Goal: Register for event/course

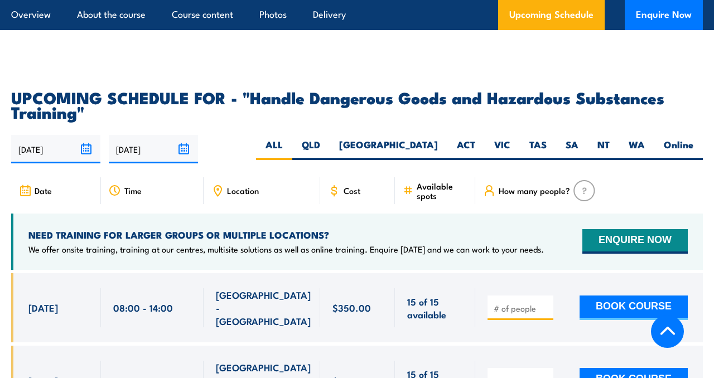
scroll to position [1574, 0]
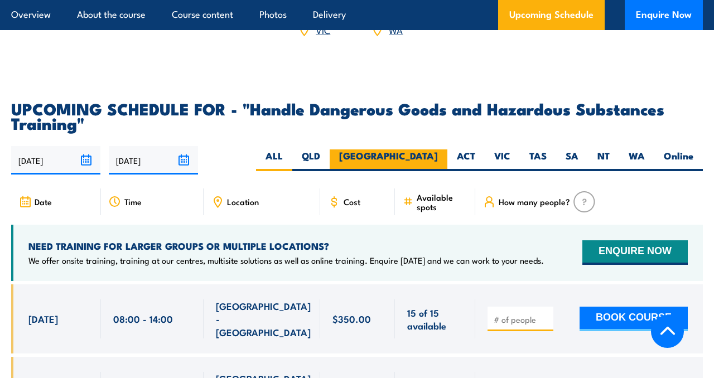
click at [437, 162] on label "[GEOGRAPHIC_DATA]" at bounding box center [389, 161] width 118 height 22
click at [438, 157] on input "[GEOGRAPHIC_DATA]" at bounding box center [441, 153] width 7 height 7
radio input "true"
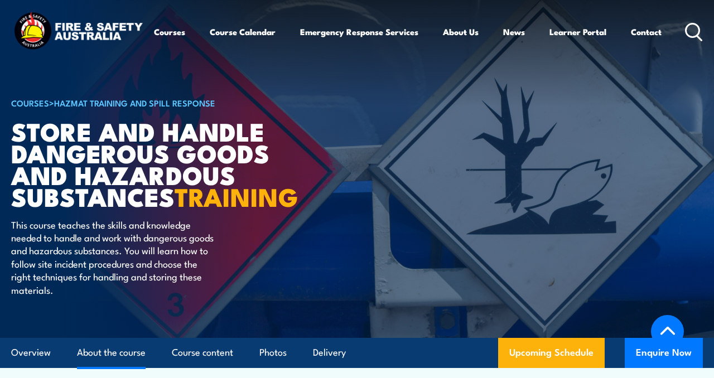
scroll to position [1144, 0]
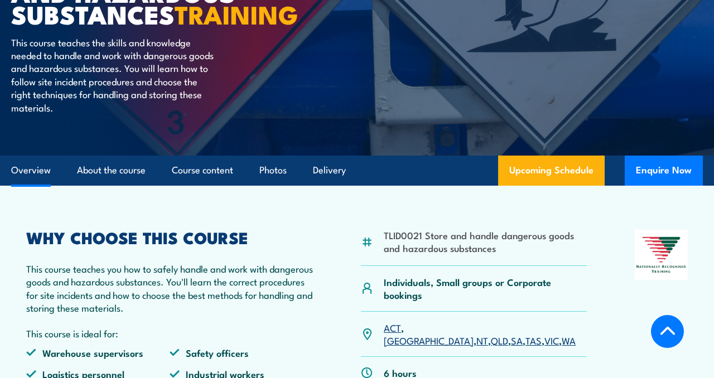
scroll to position [372, 0]
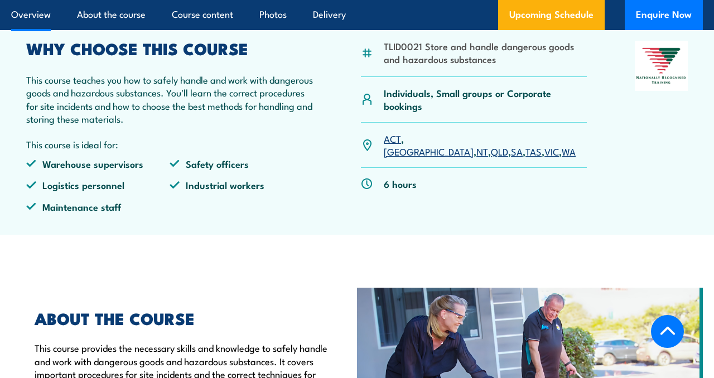
click at [419, 158] on link "[GEOGRAPHIC_DATA]" at bounding box center [429, 151] width 90 height 13
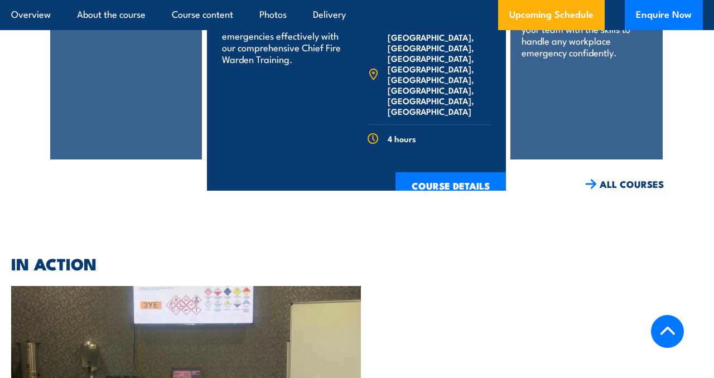
scroll to position [2342, 0]
